Goal: Task Accomplishment & Management: Use online tool/utility

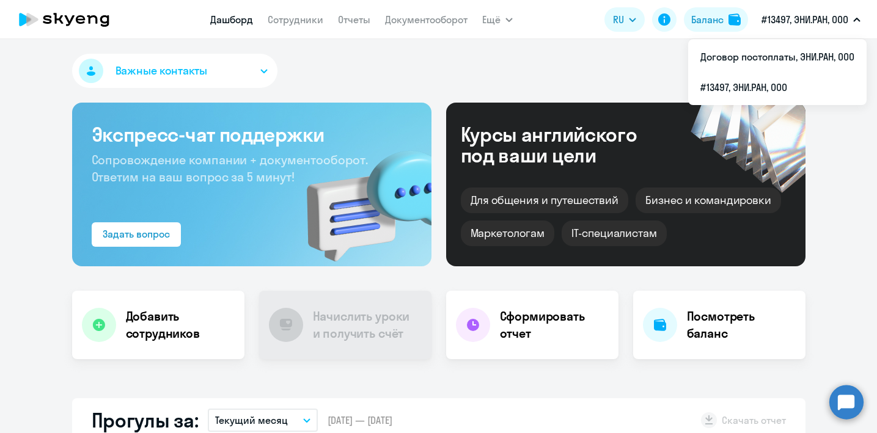
click at [789, 15] on p "#13497, ЭНИ.РАН, ООО" at bounding box center [804, 19] width 87 height 15
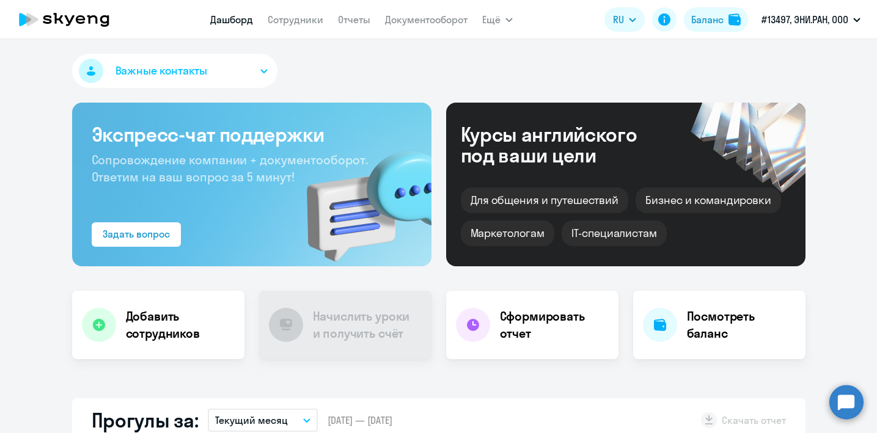
click at [789, 15] on p "#13497, ЭНИ.РАН, ООО" at bounding box center [804, 19] width 87 height 15
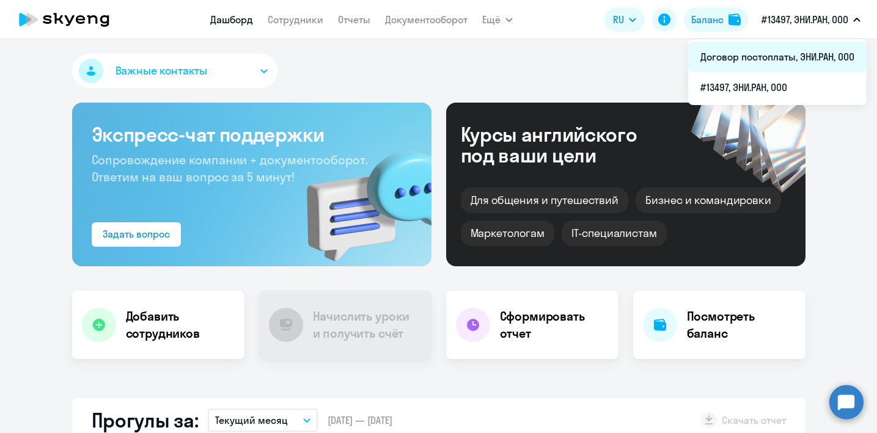
click at [759, 61] on li "Договор постоплаты, ЭНИ.РАН, ООО" at bounding box center [777, 57] width 178 height 31
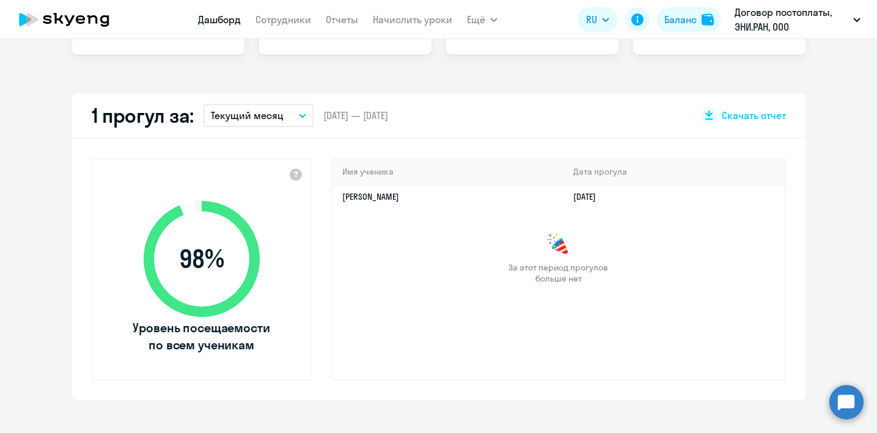
select select "30"
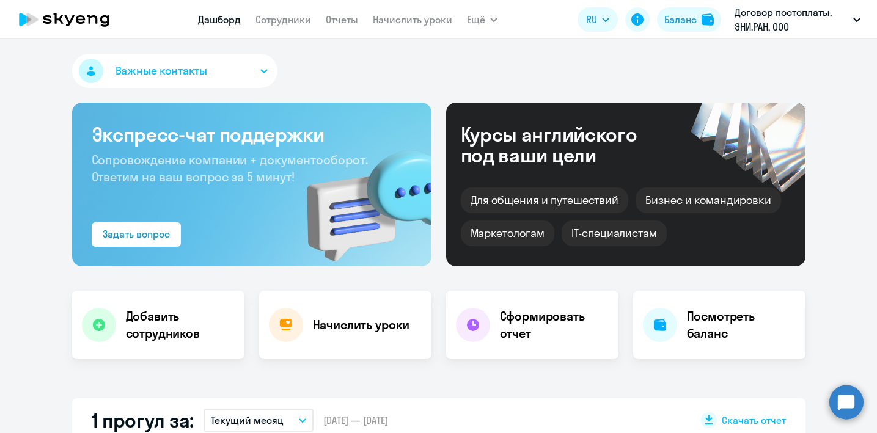
click at [393, 26] on app-menu-item-link "Начислить уроки" at bounding box center [412, 19] width 79 height 15
click at [384, 17] on link "Начислить уроки" at bounding box center [412, 19] width 79 height 12
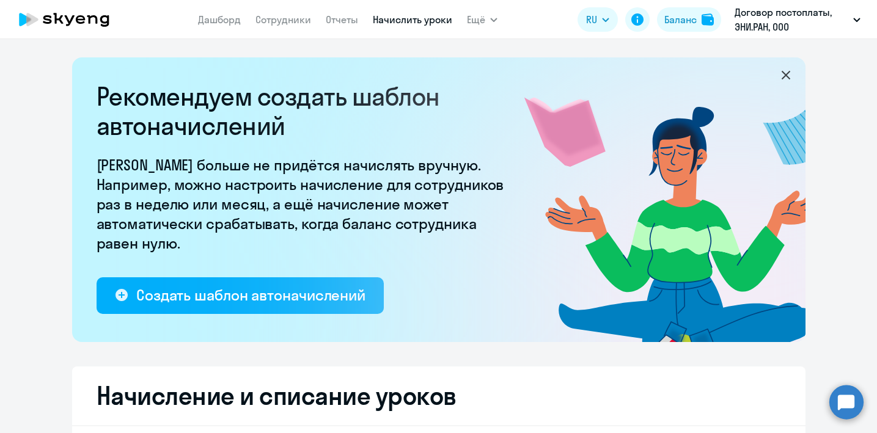
select select "10"
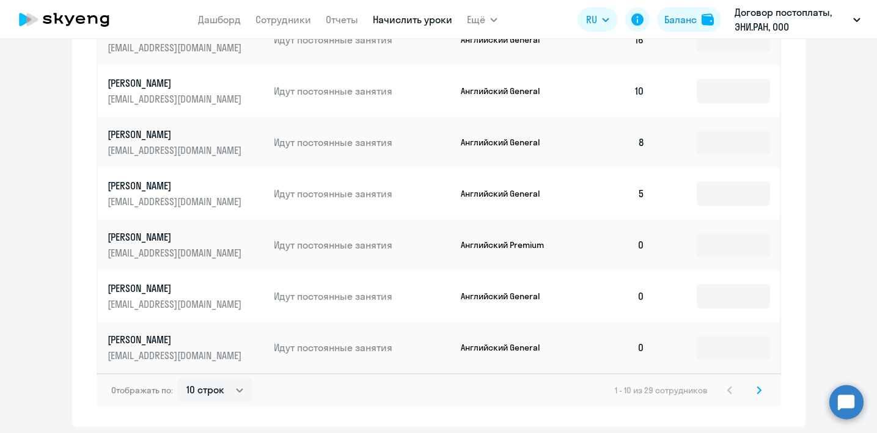
scroll to position [788, 0]
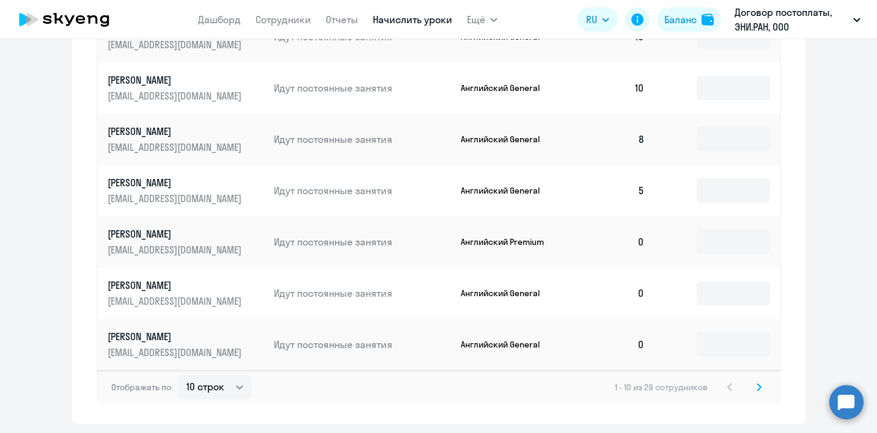
click at [759, 388] on icon at bounding box center [758, 387] width 5 height 9
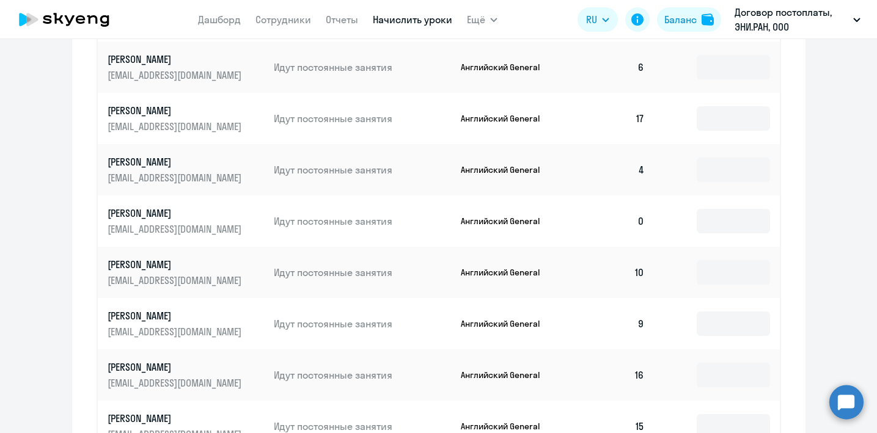
scroll to position [828, 0]
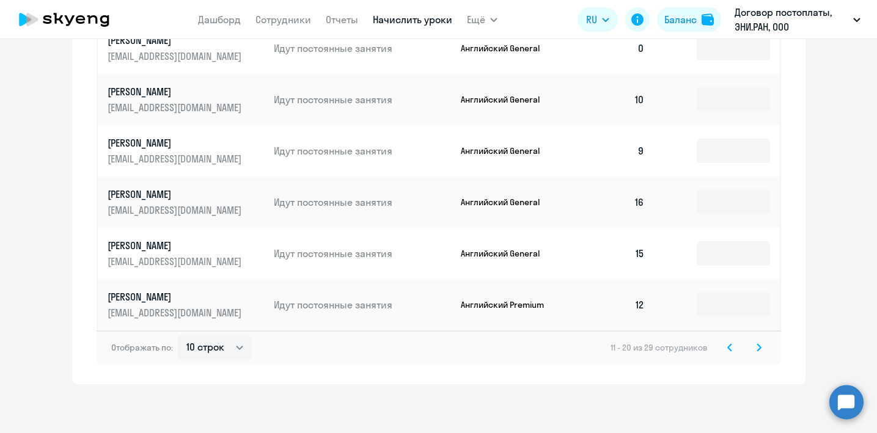
click at [758, 348] on icon at bounding box center [758, 347] width 5 height 9
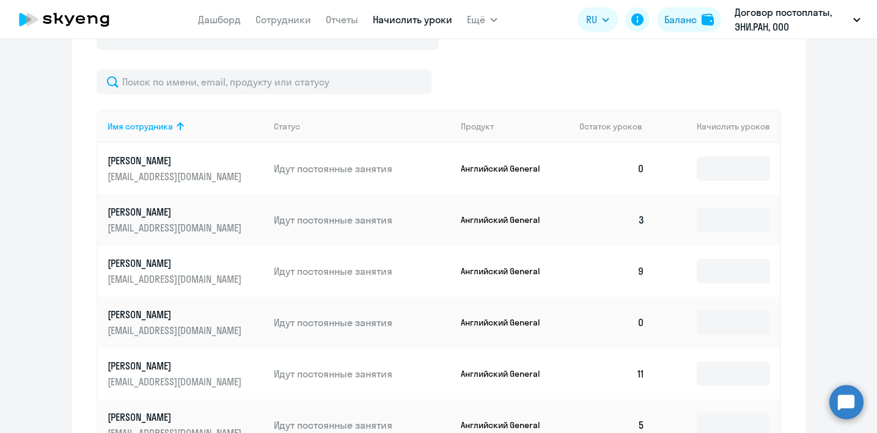
scroll to position [487, 0]
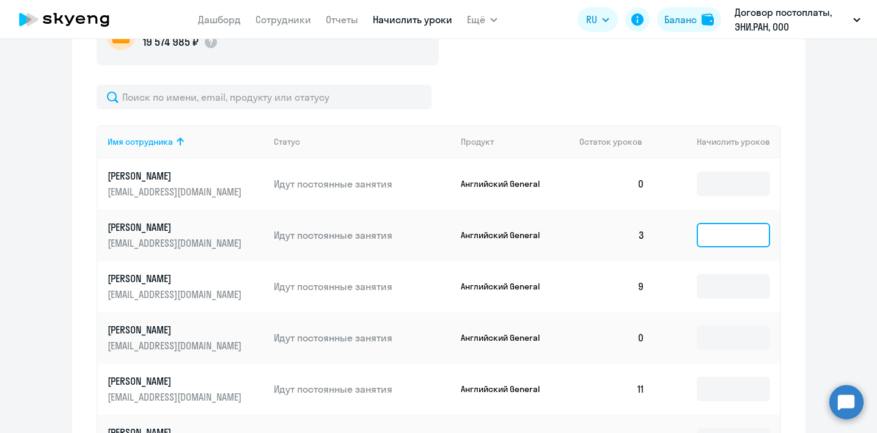
click at [728, 242] on input at bounding box center [732, 235] width 73 height 24
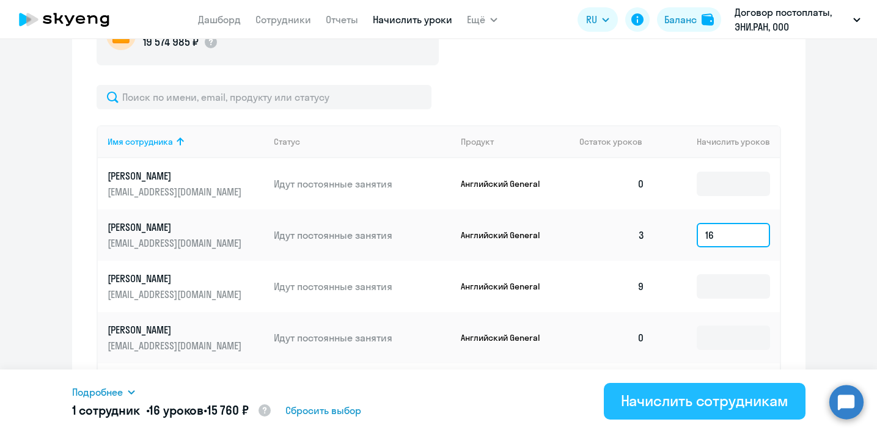
type input "16"
click at [731, 400] on div "Начислить сотрудникам" at bounding box center [704, 401] width 167 height 20
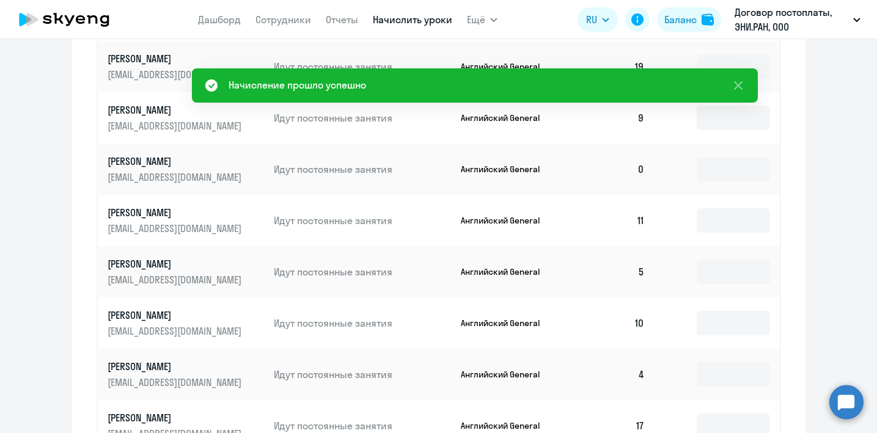
scroll to position [339, 0]
